Goal: Task Accomplishment & Management: Manage account settings

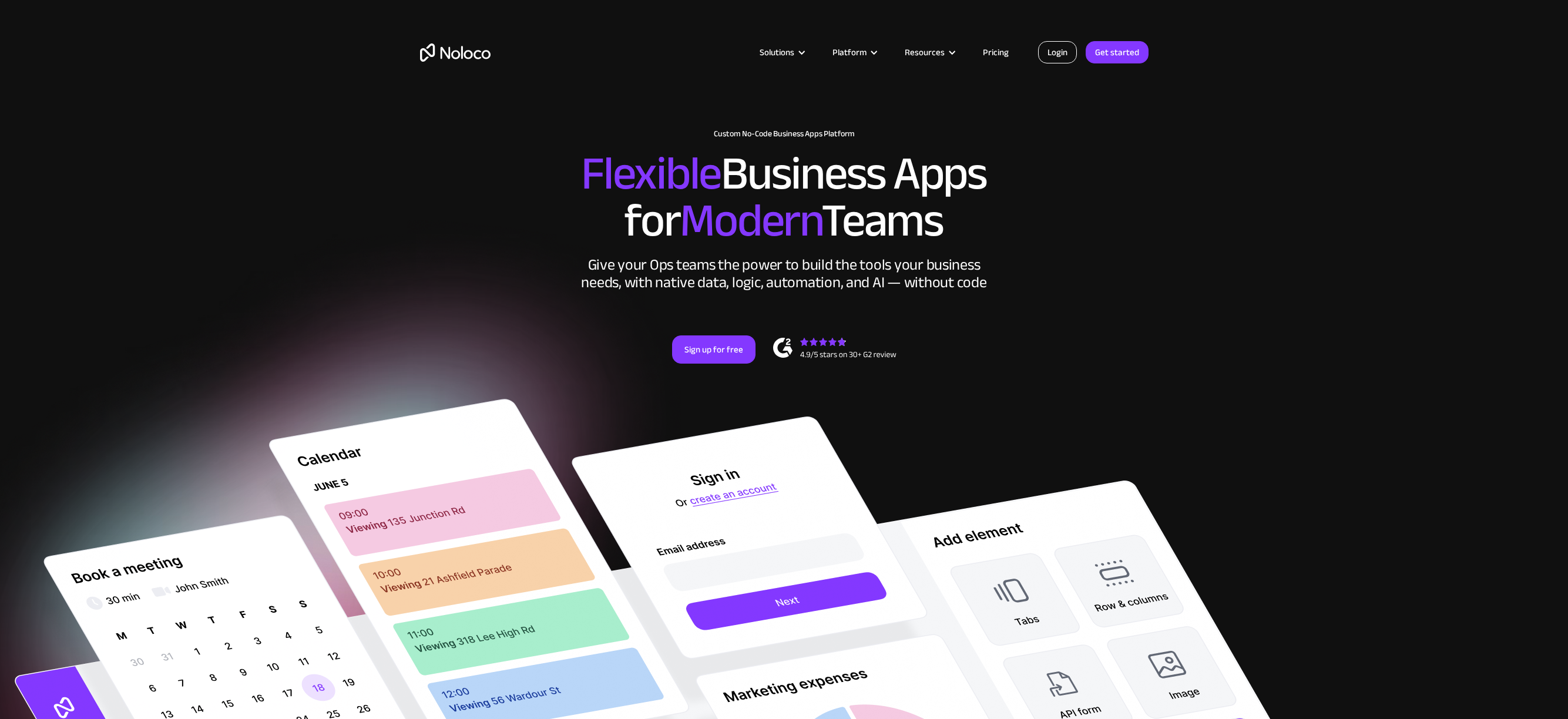
click at [1060, 52] on link "Login" at bounding box center [1057, 52] width 39 height 22
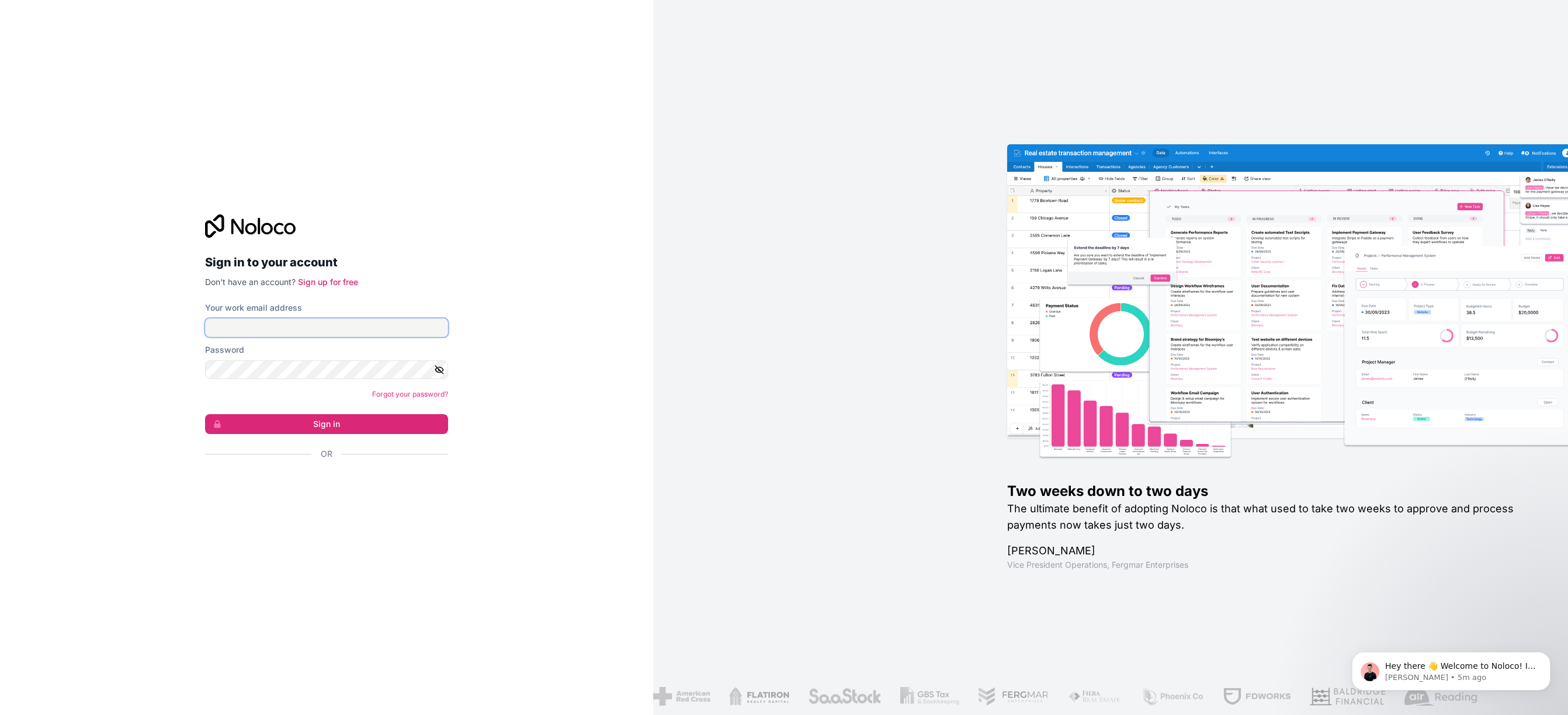
click at [321, 329] on input "Your work email address" at bounding box center [326, 327] width 243 height 19
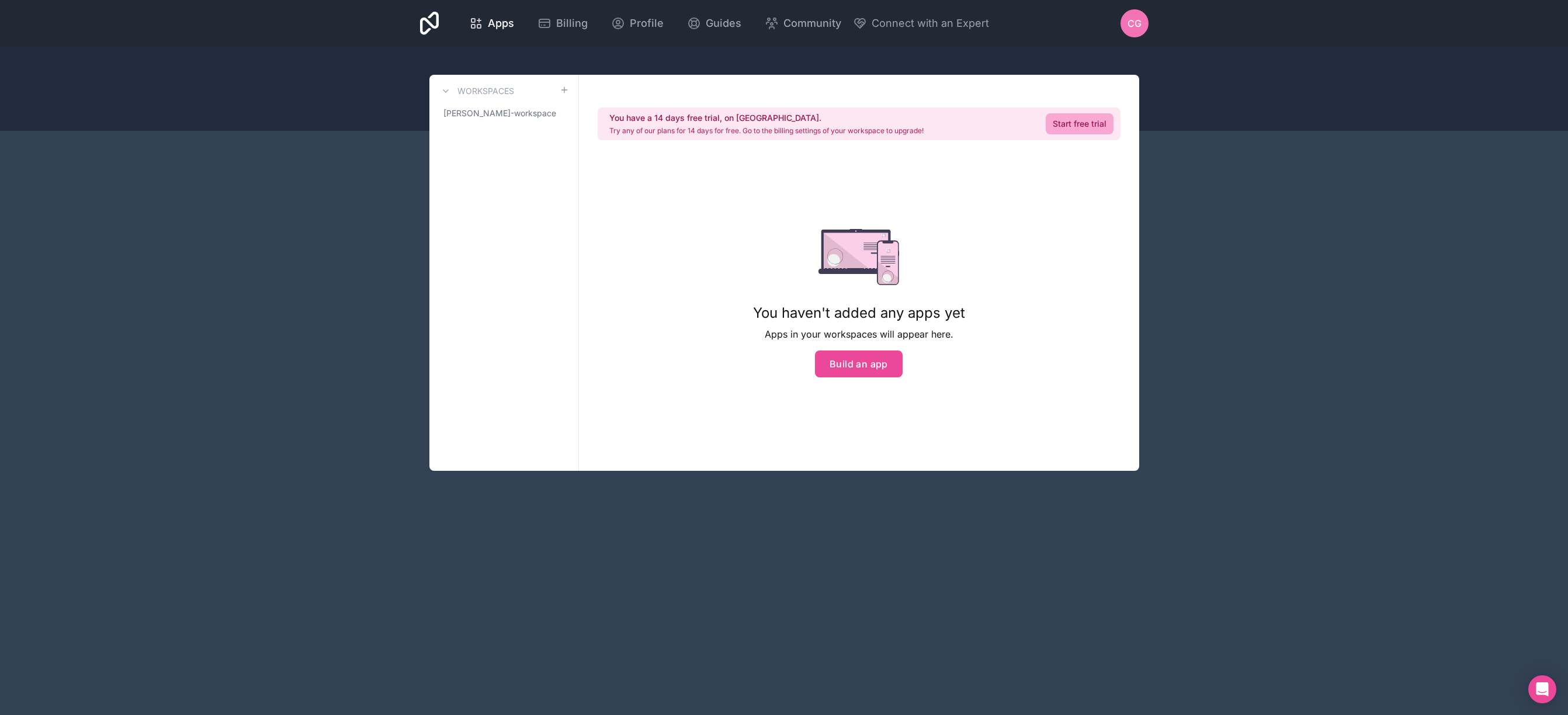
click at [1090, 26] on div "Apps Billing Profile Guides Community Connect with an Expert CG Billing Profile…" at bounding box center [785, 23] width 747 height 47
click at [1136, 23] on span "CG" at bounding box center [1134, 23] width 14 height 14
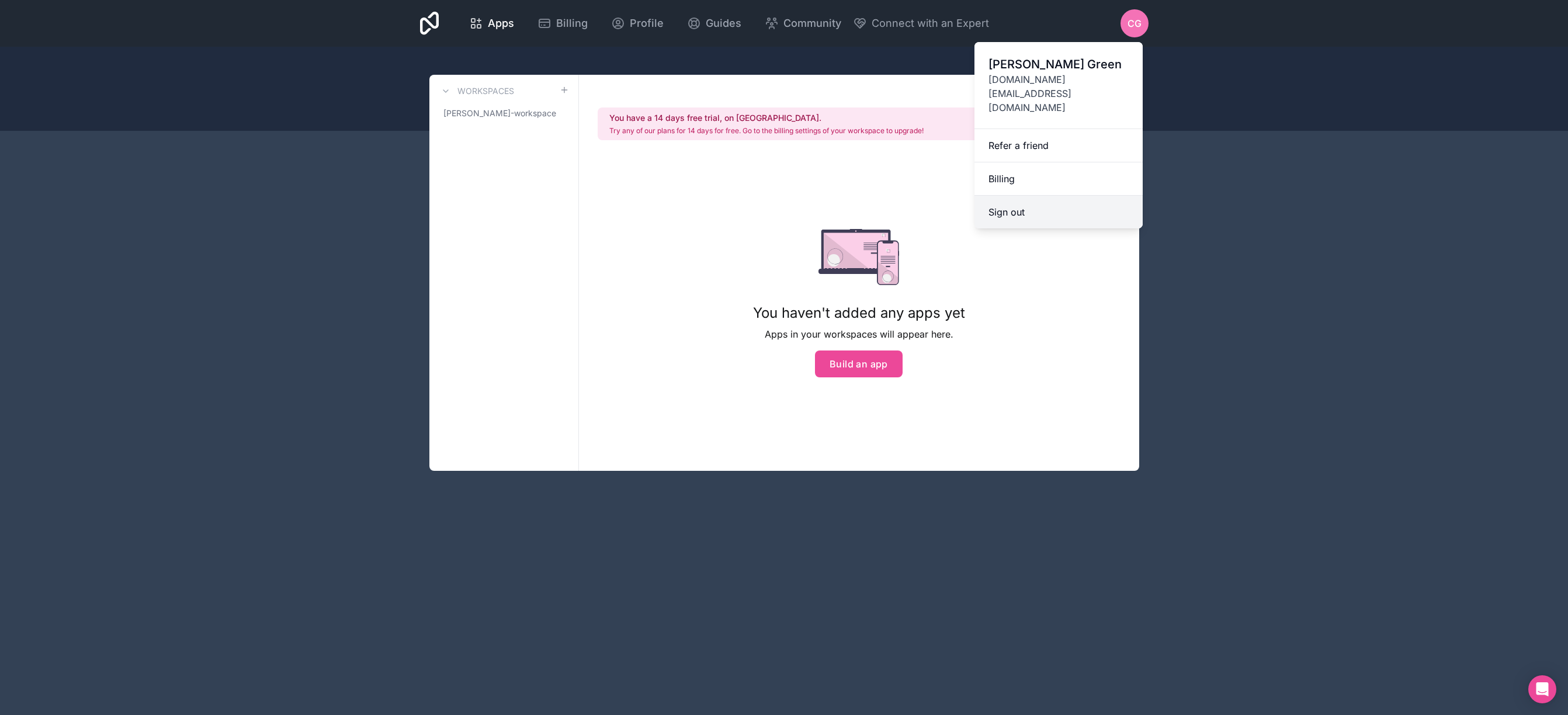
click at [1032, 196] on button "Sign out" at bounding box center [1059, 212] width 168 height 33
